Goal: Complete application form

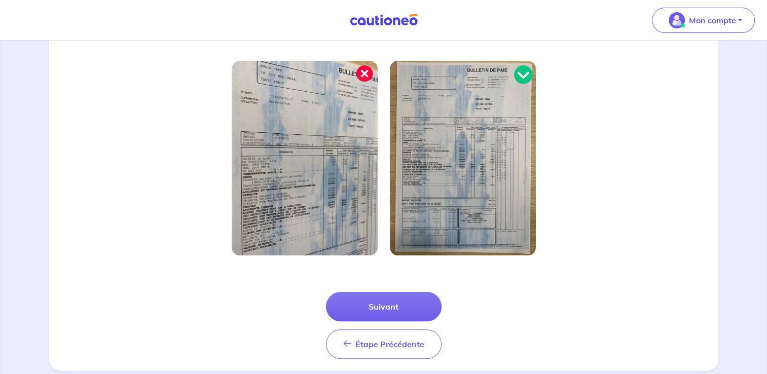
scroll to position [302, 0]
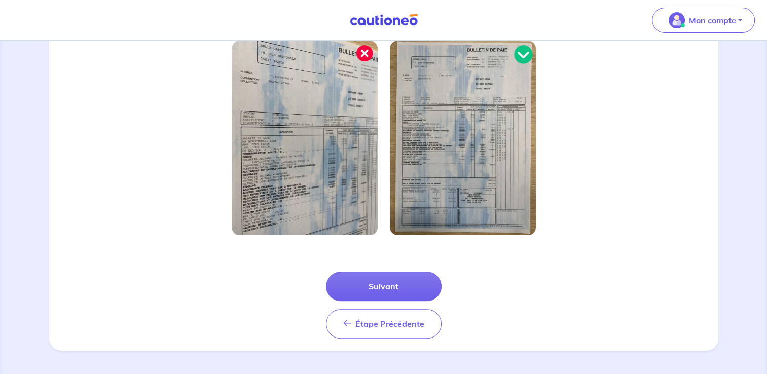
click at [395, 279] on button "Suivant" at bounding box center [384, 286] width 116 height 29
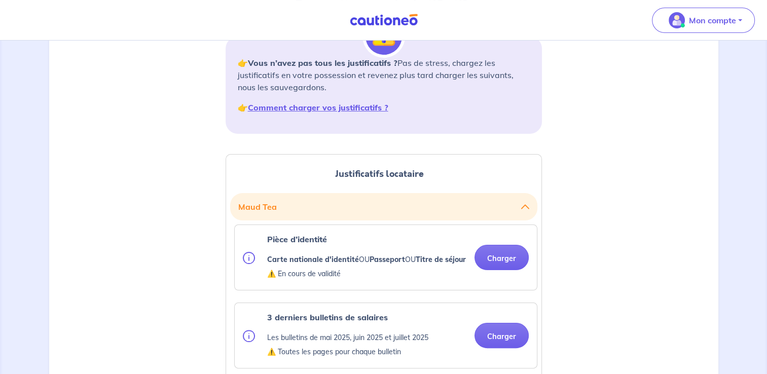
scroll to position [152, 0]
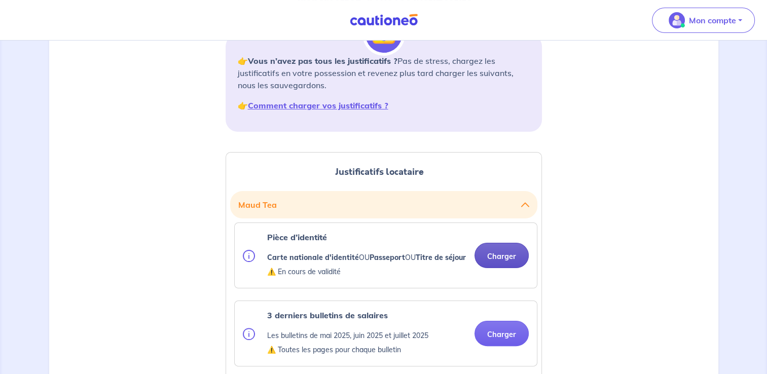
click at [495, 264] on button "Charger" at bounding box center [502, 255] width 54 height 25
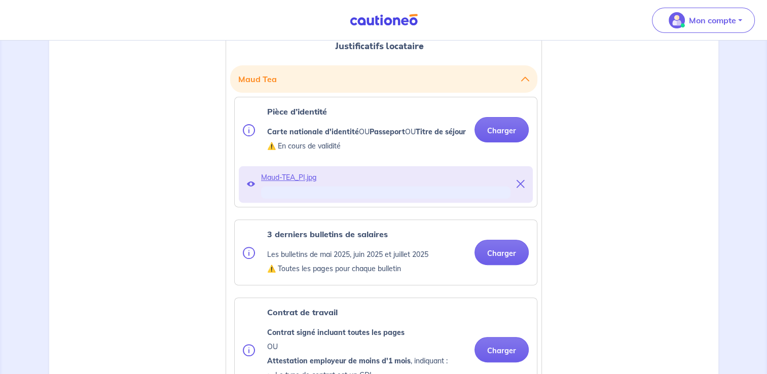
scroll to position [304, 0]
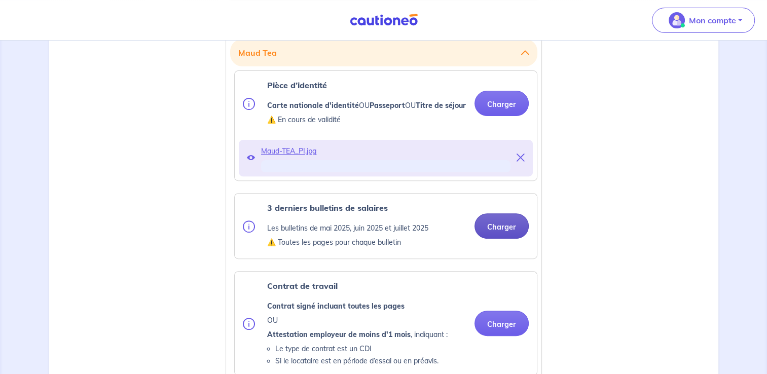
click at [502, 236] on button "Charger" at bounding box center [502, 225] width 54 height 25
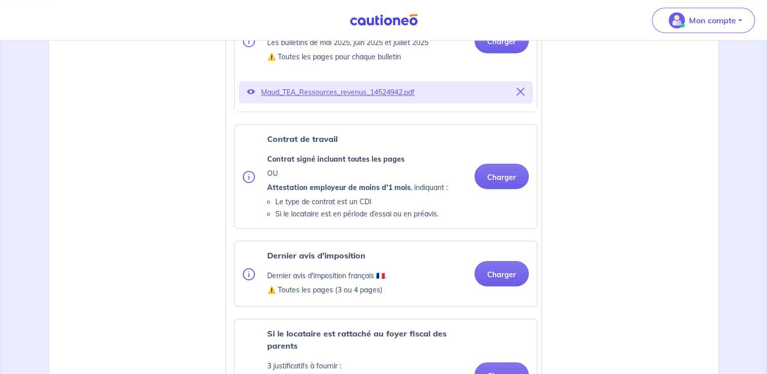
scroll to position [507, 0]
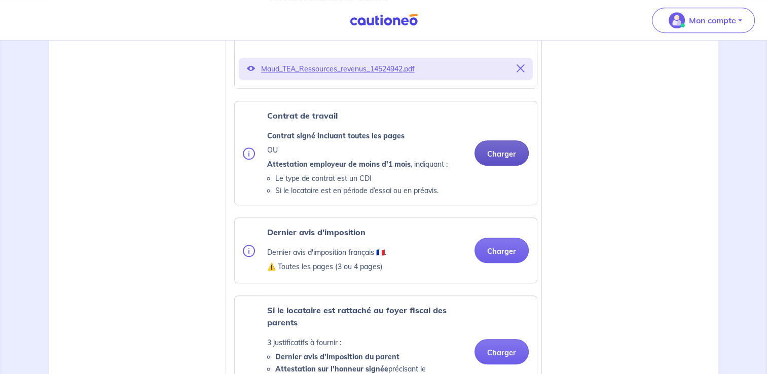
click at [495, 163] on button "Charger" at bounding box center [502, 152] width 54 height 25
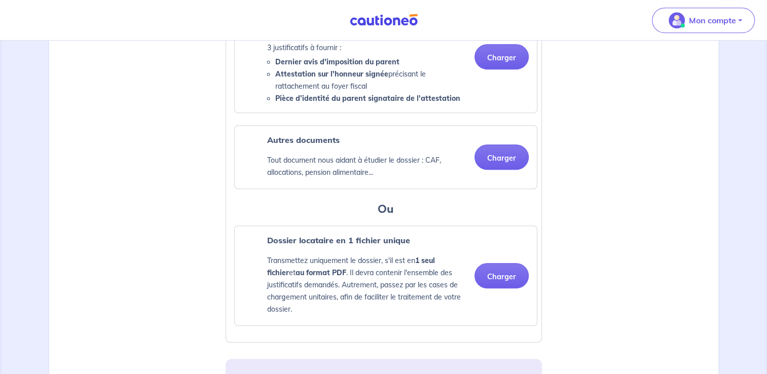
scroll to position [870, 0]
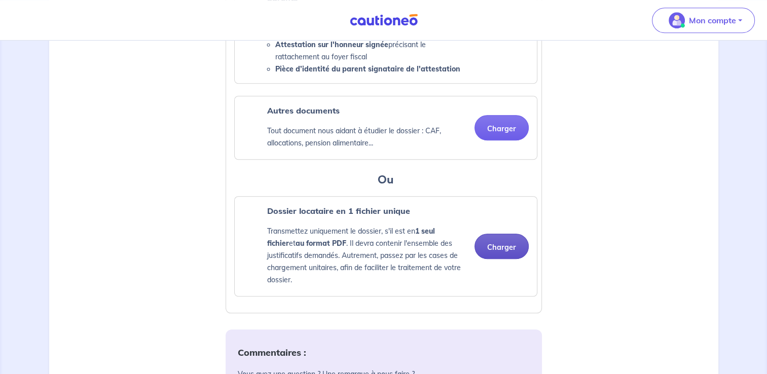
click at [495, 259] on button "Charger" at bounding box center [502, 246] width 54 height 25
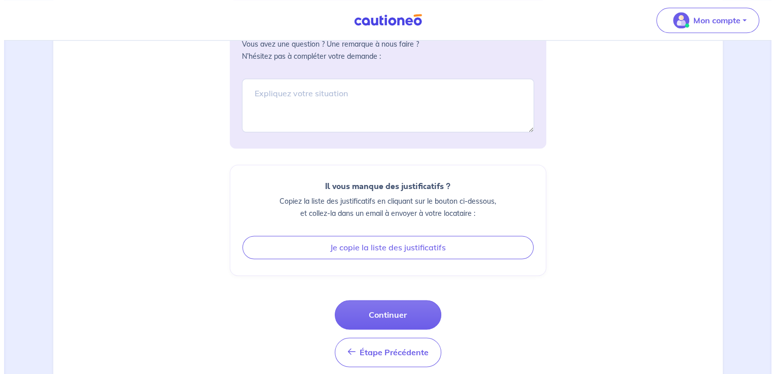
scroll to position [1266, 0]
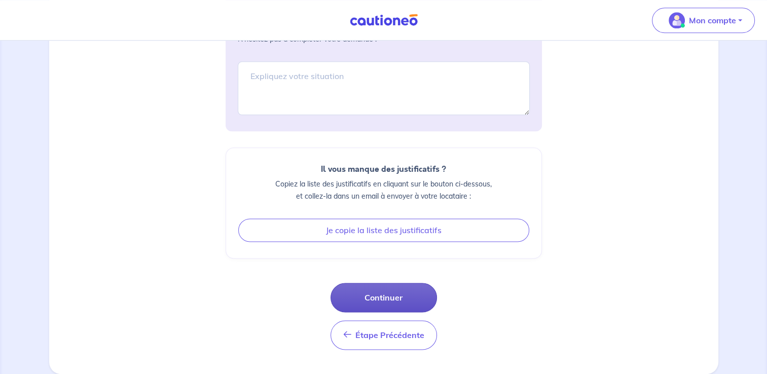
click at [366, 298] on button "Continuer" at bounding box center [384, 297] width 106 height 29
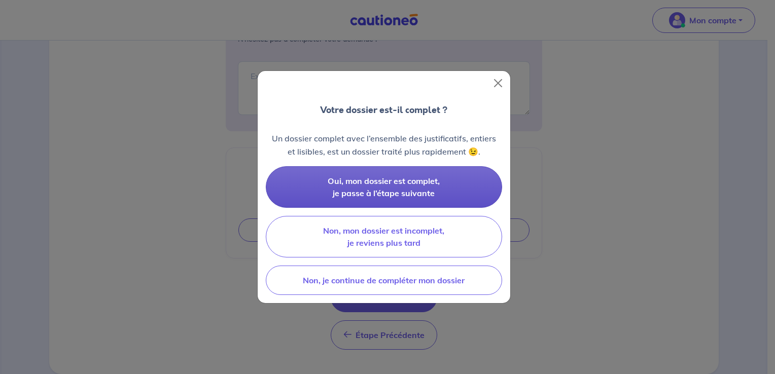
click at [377, 190] on span "Oui, mon dossier est complet, je passe à l’étape suivante" at bounding box center [384, 187] width 112 height 22
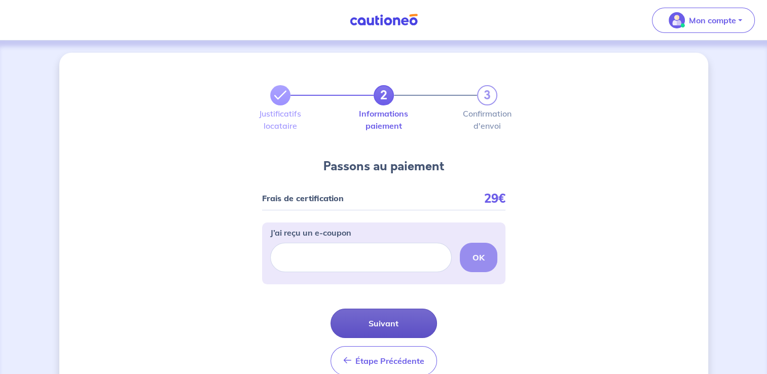
click at [393, 316] on button "Suivant" at bounding box center [384, 323] width 106 height 29
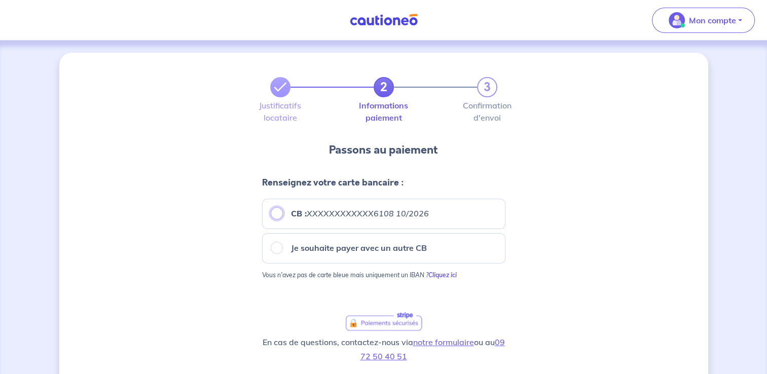
click at [278, 212] on input "CB : XXXXXXXXXXXX6108 10/2026" at bounding box center [277, 213] width 12 height 12
radio input "true"
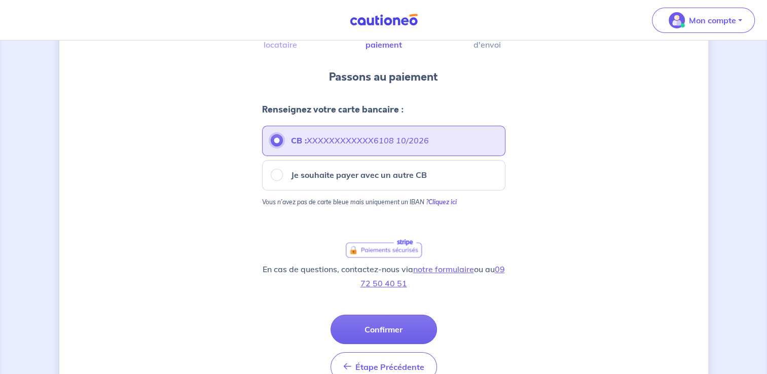
scroll to position [101, 0]
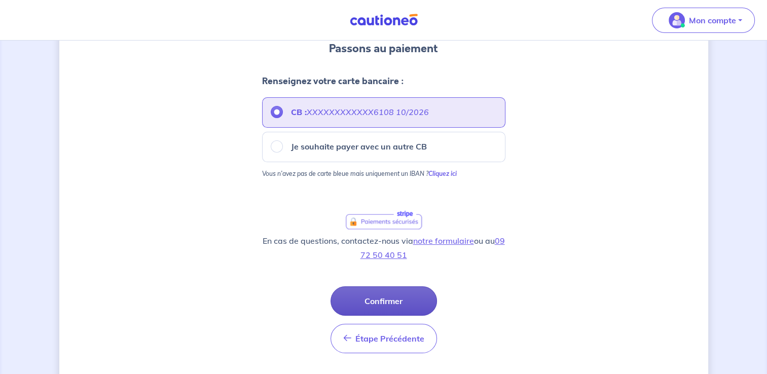
click at [390, 293] on button "Confirmer" at bounding box center [384, 300] width 106 height 29
